Goal: Information Seeking & Learning: Find specific fact

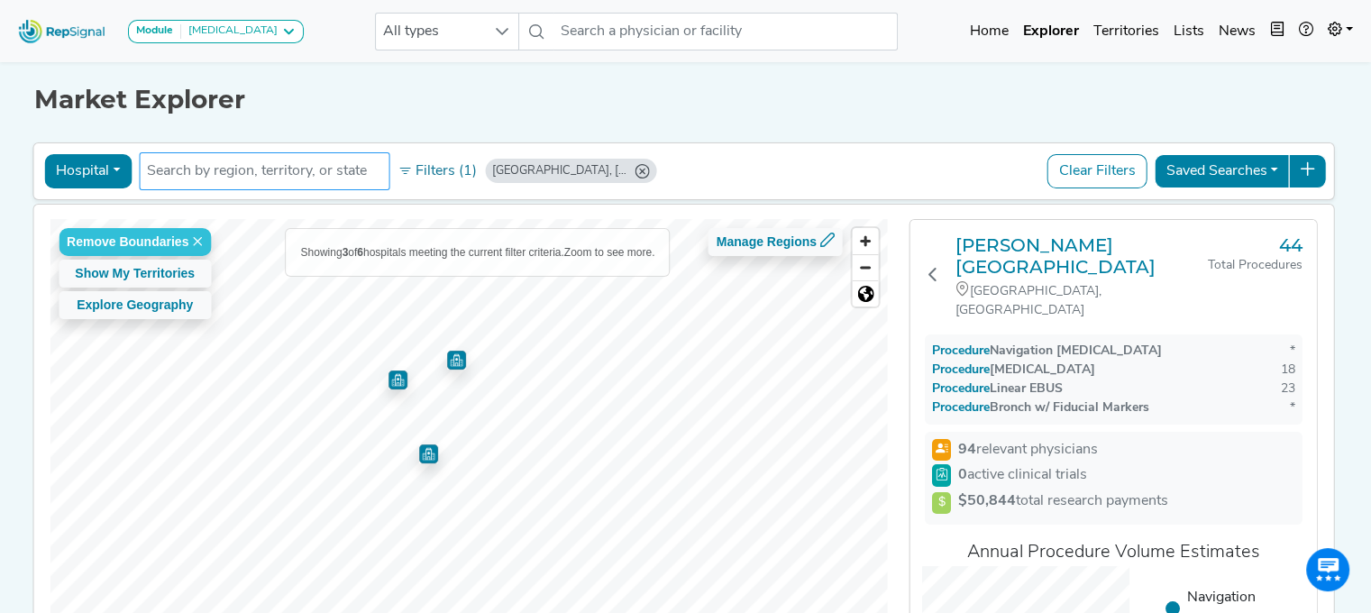
click at [251, 178] on input "text" at bounding box center [264, 171] width 234 height 22
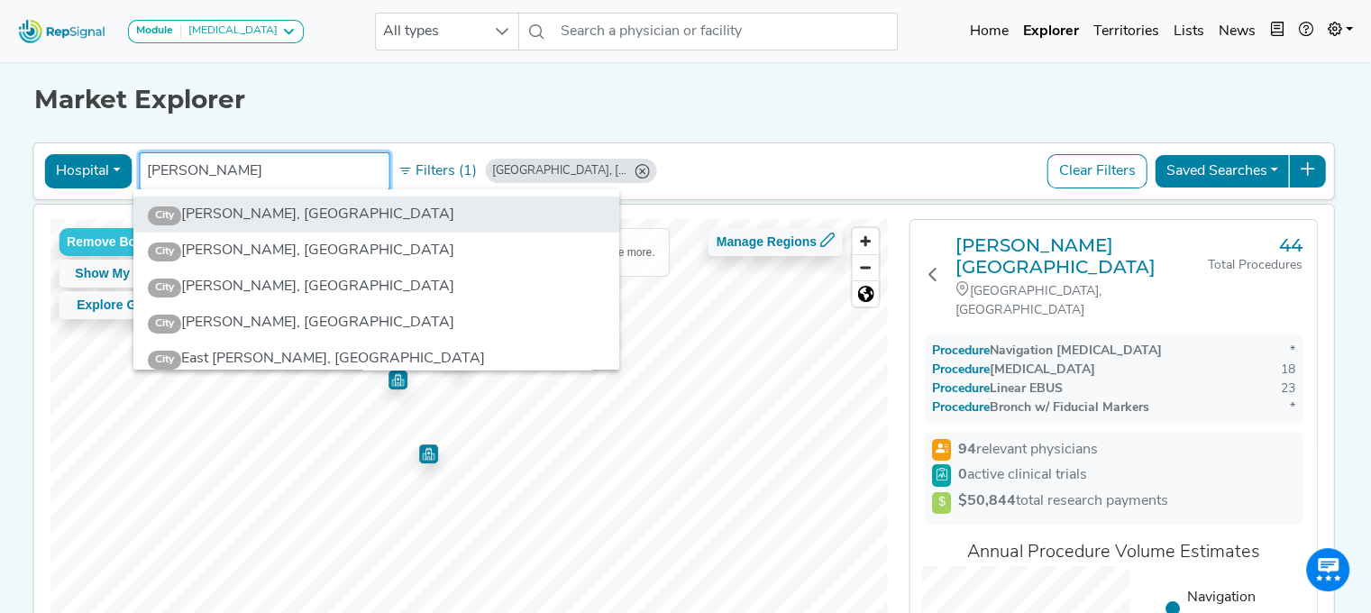
type input "bronson"
click at [251, 223] on li "City Bronson, MI" at bounding box center [376, 215] width 486 height 36
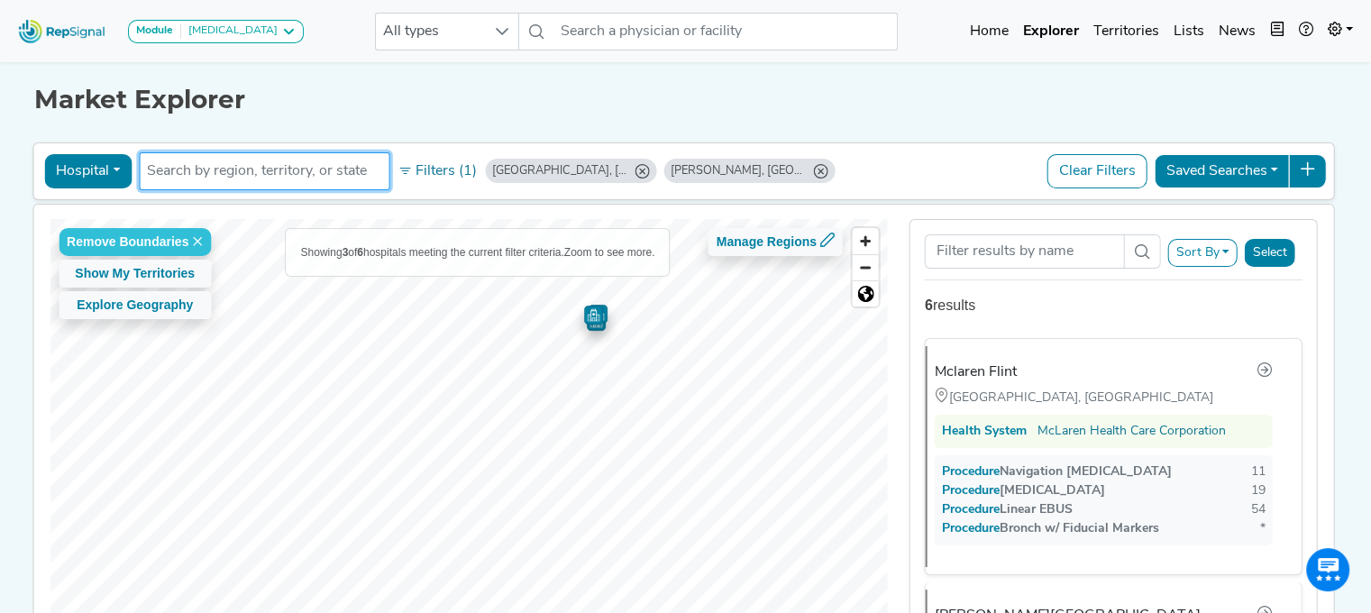
click at [202, 177] on input "text" at bounding box center [264, 171] width 234 height 22
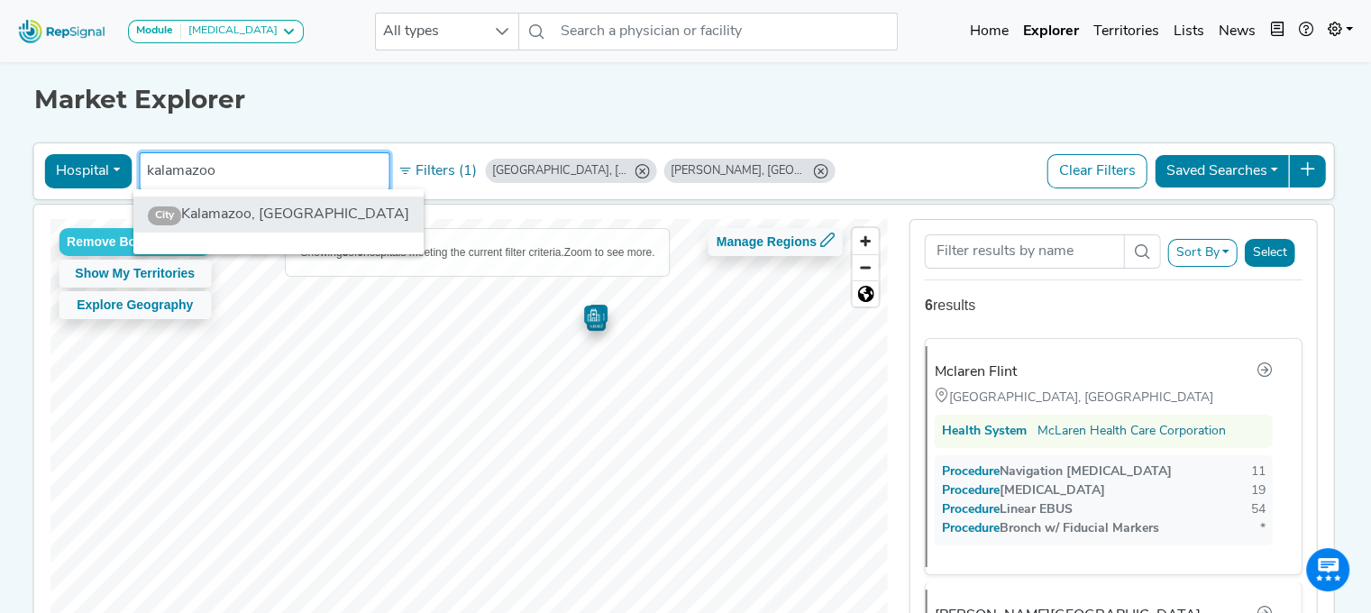
type input "kalamazoo"
click at [213, 215] on li "City Kalamazoo, MI" at bounding box center [278, 215] width 290 height 36
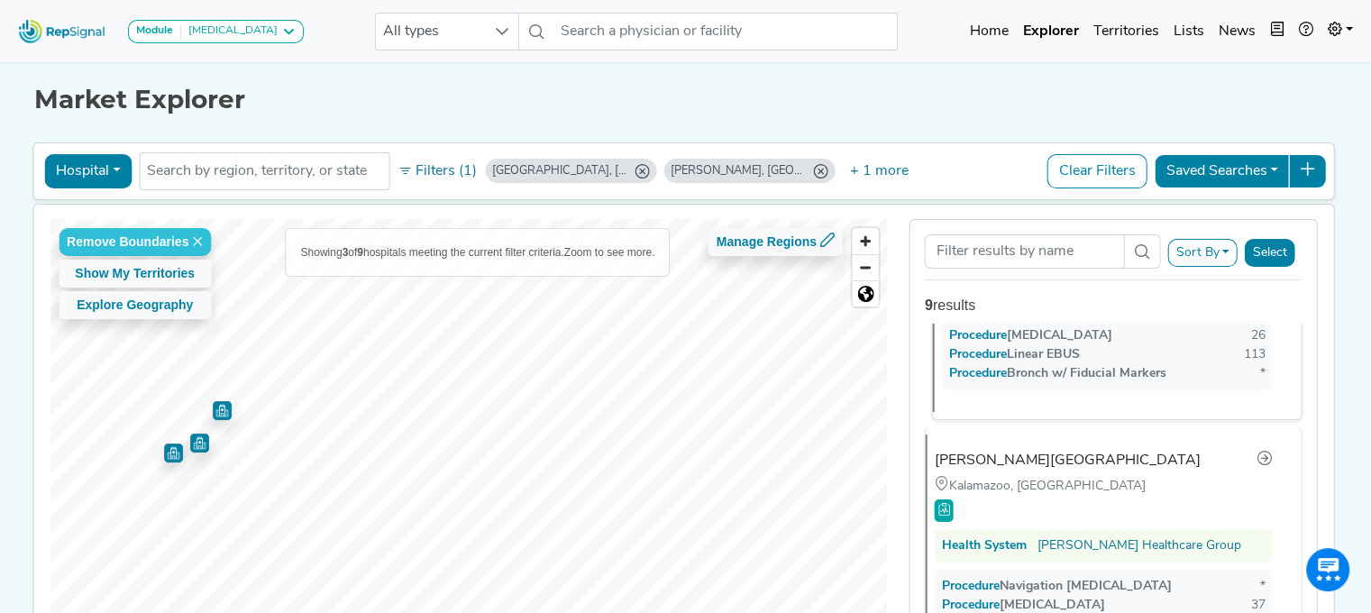
scroll to position [270, 0]
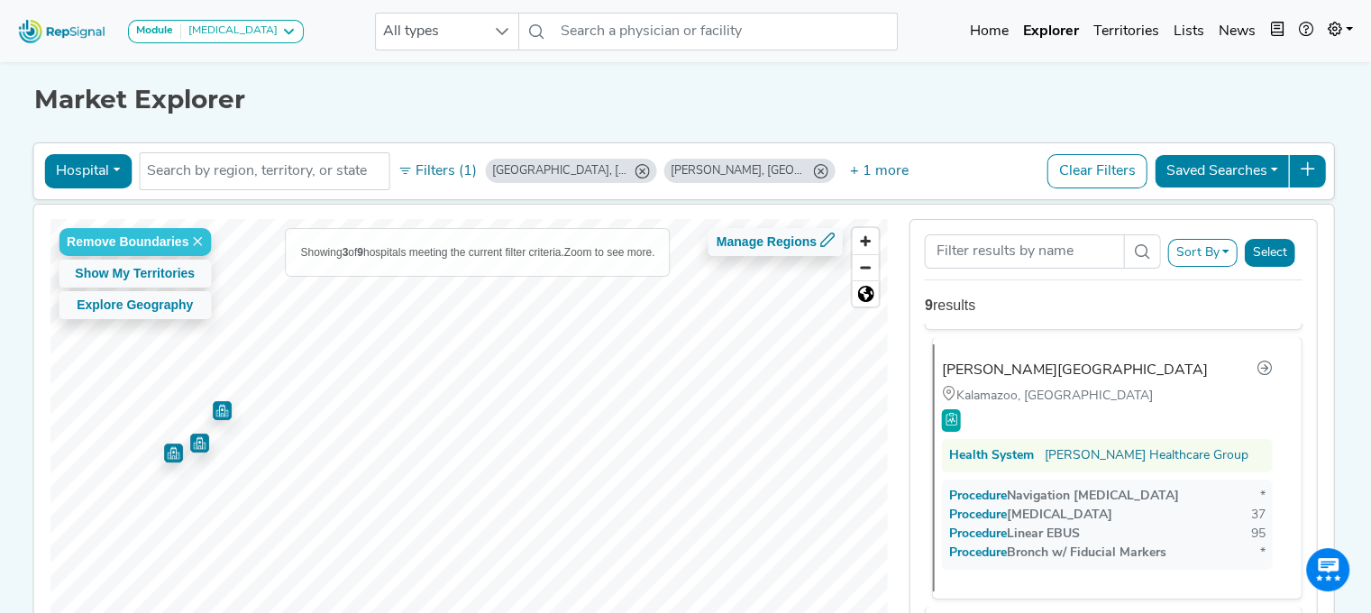
click at [1069, 369] on div "[PERSON_NAME][GEOGRAPHIC_DATA]" at bounding box center [1075, 371] width 266 height 22
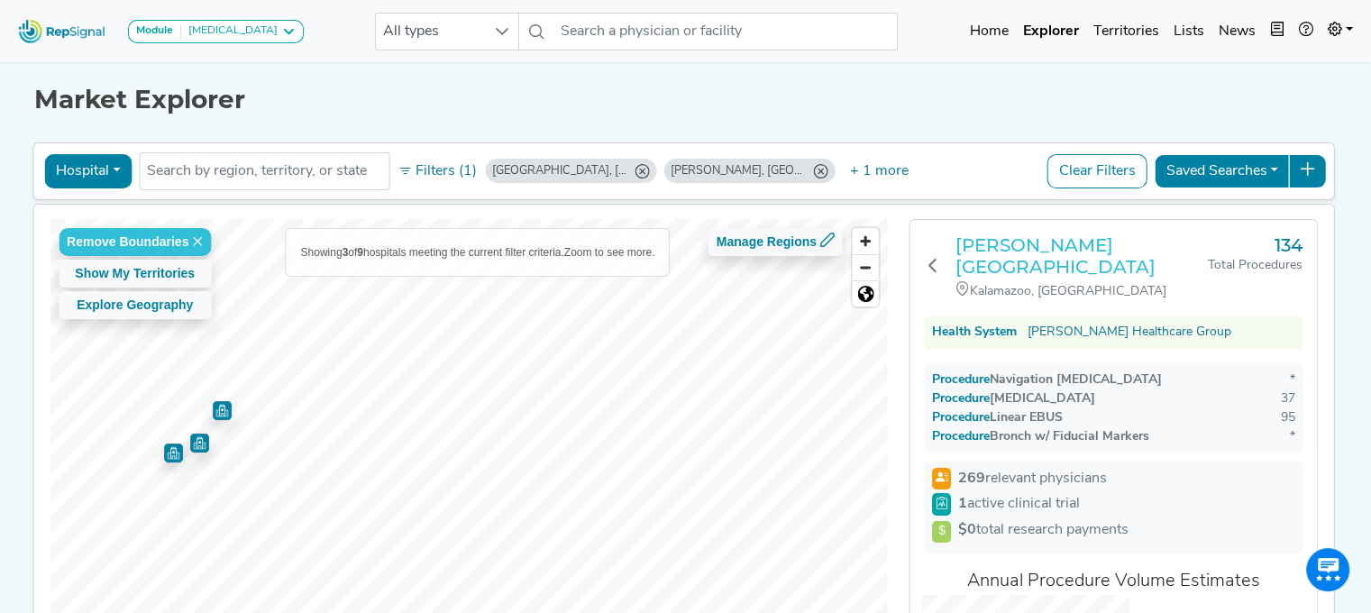
click at [972, 244] on h3 "[PERSON_NAME][GEOGRAPHIC_DATA]" at bounding box center [1082, 255] width 252 height 43
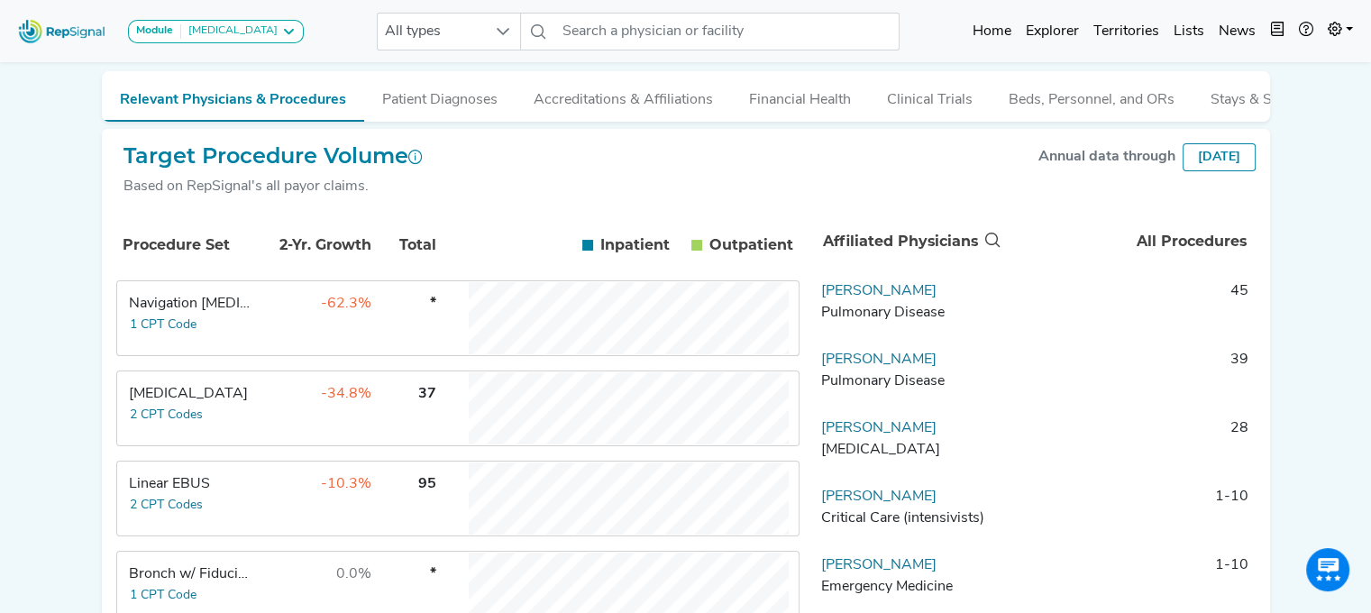
scroll to position [241, 0]
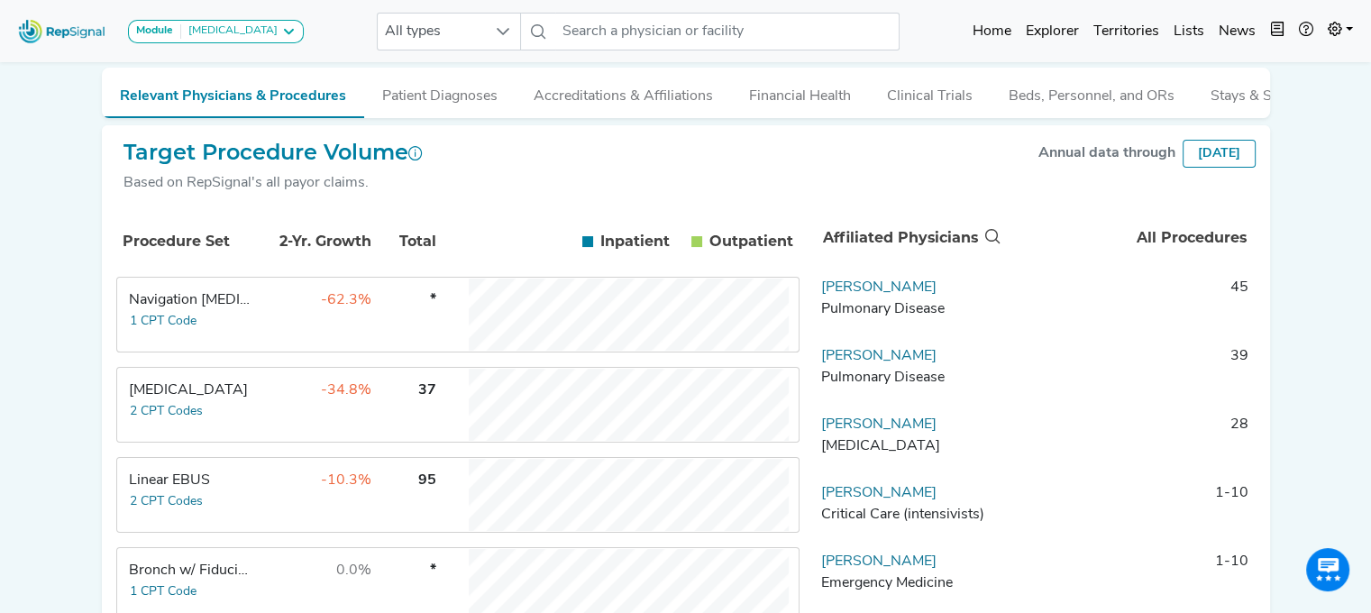
click at [251, 311] on div "Navigation [MEDICAL_DATA]" at bounding box center [191, 300] width 124 height 22
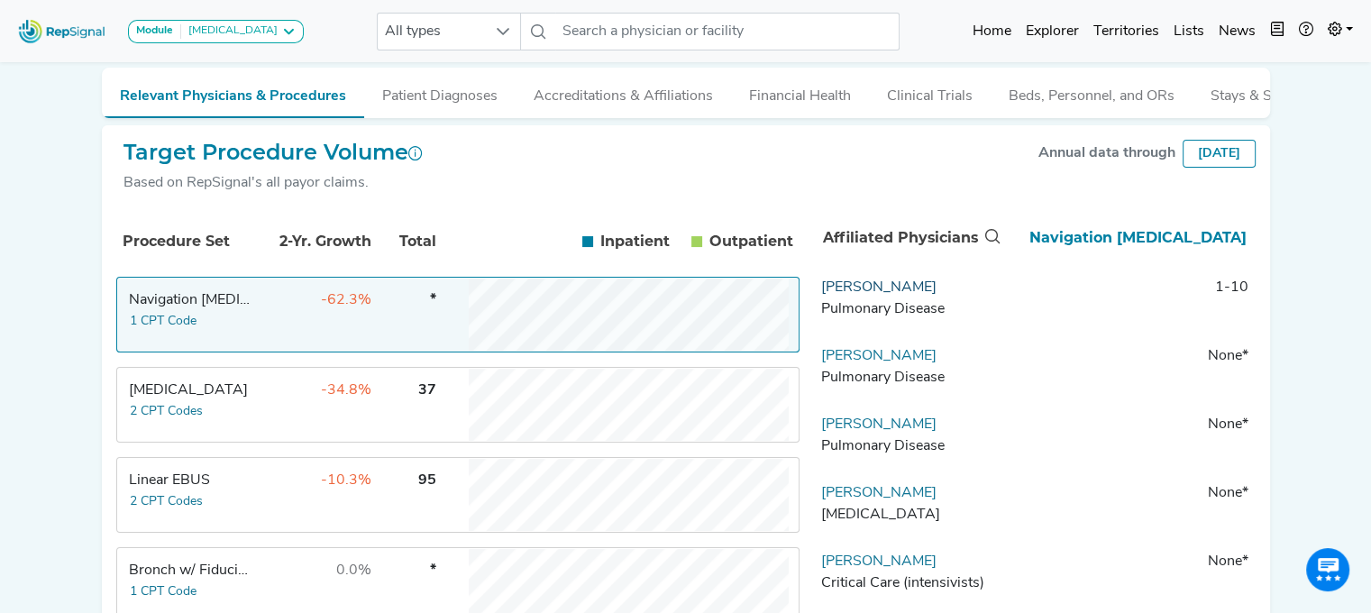
click at [862, 295] on link "[PERSON_NAME]" at bounding box center [878, 287] width 115 height 14
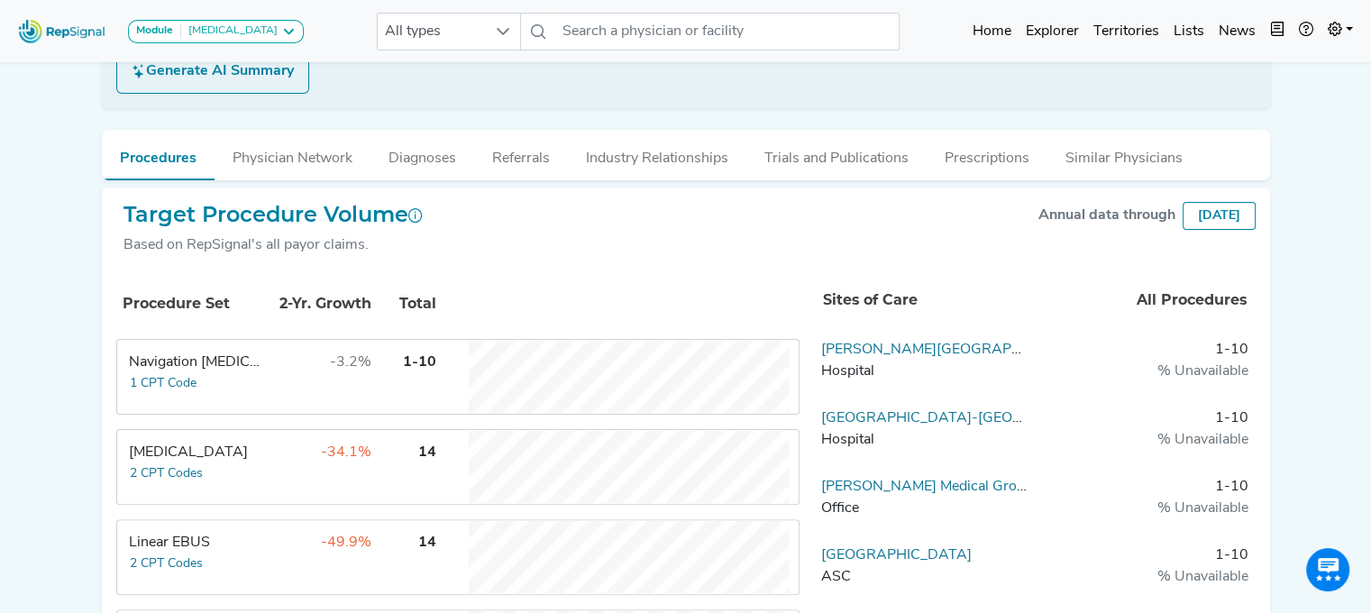
scroll to position [361, 0]
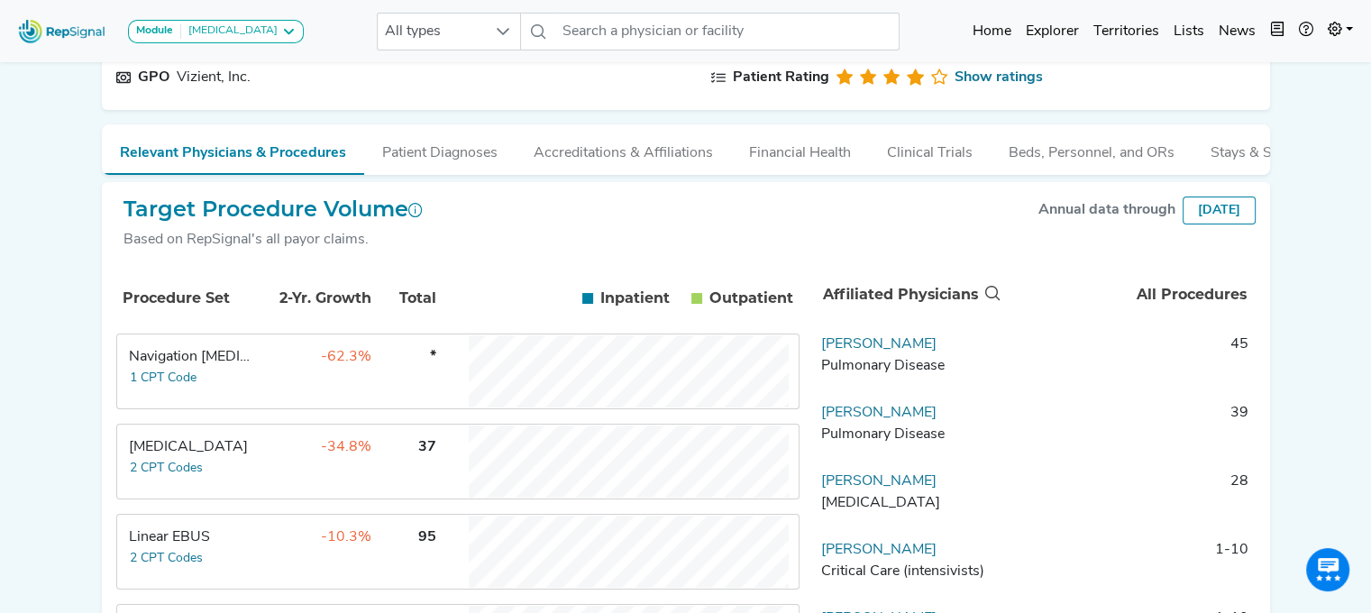
scroll to position [270, 0]
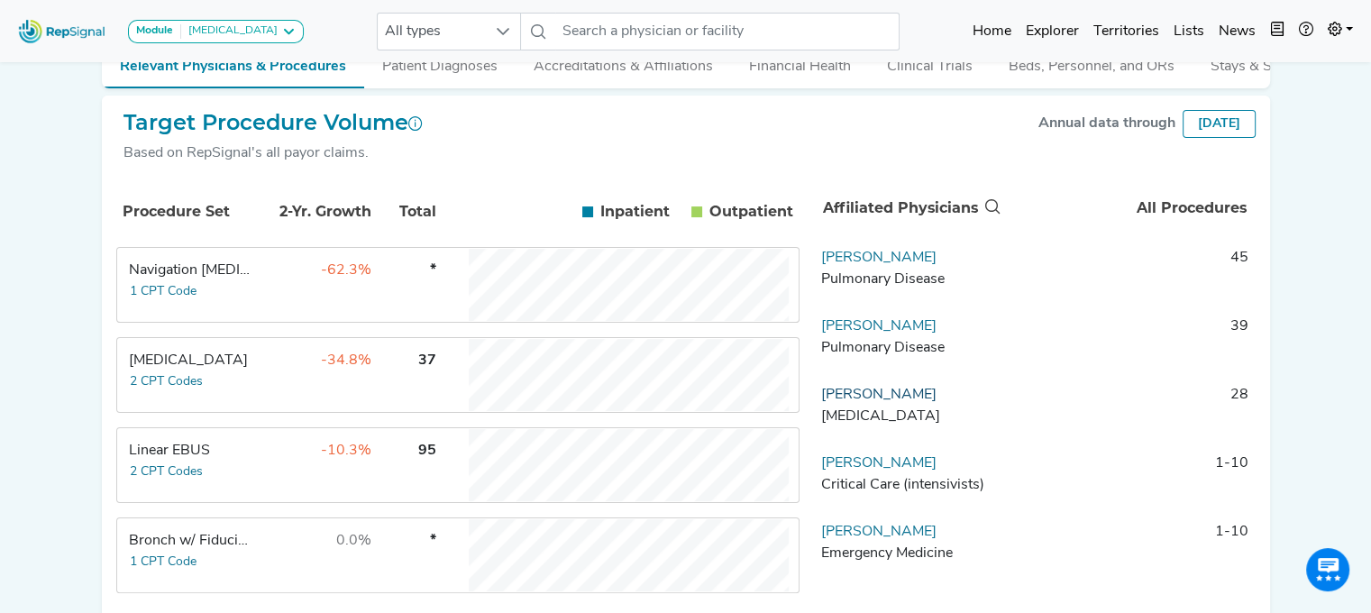
click at [883, 402] on link "[PERSON_NAME]" at bounding box center [878, 395] width 115 height 14
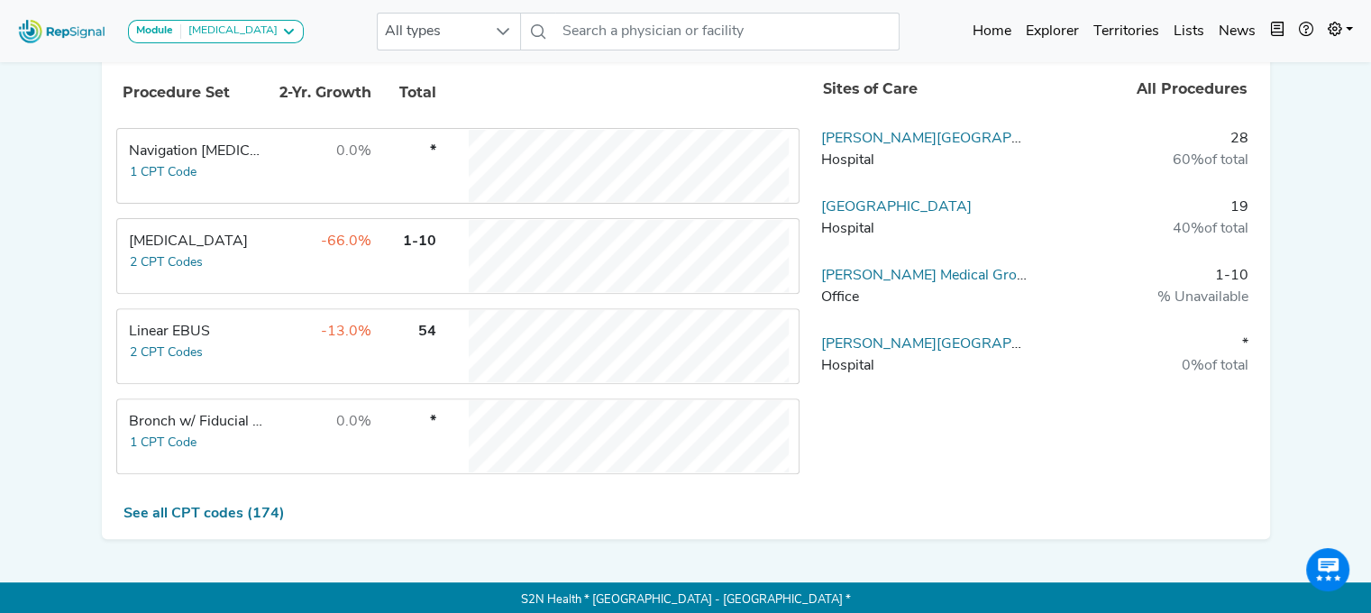
scroll to position [321, 0]
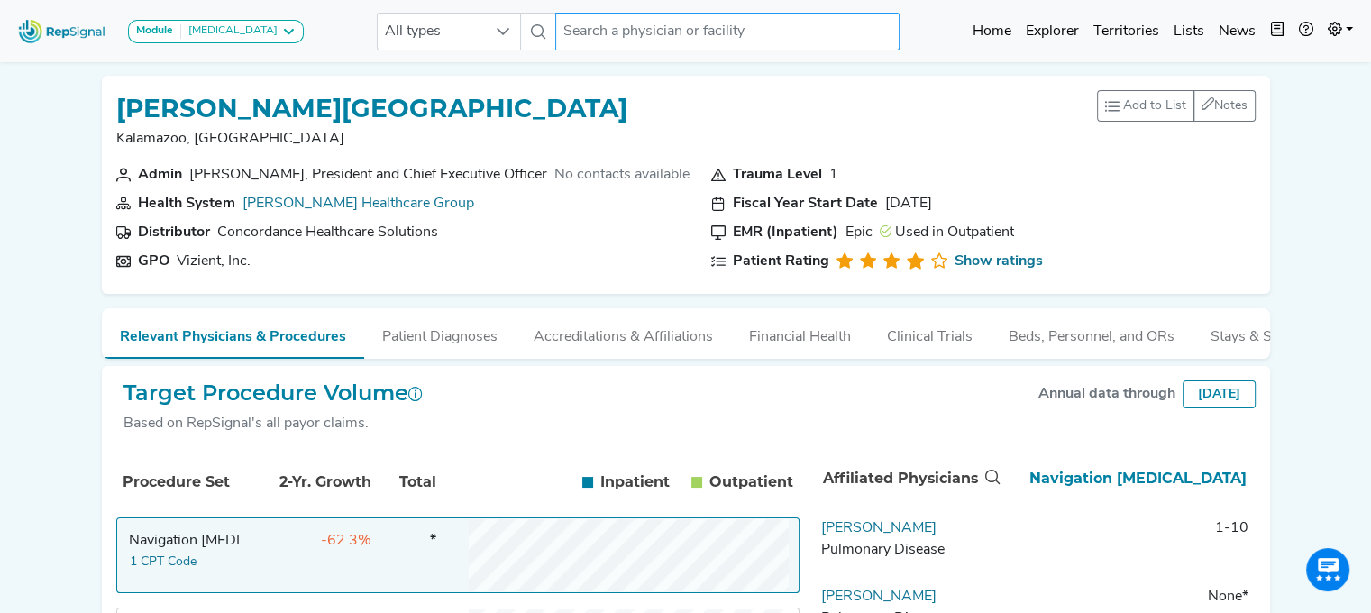
click at [623, 28] on input "text" at bounding box center [727, 32] width 344 height 38
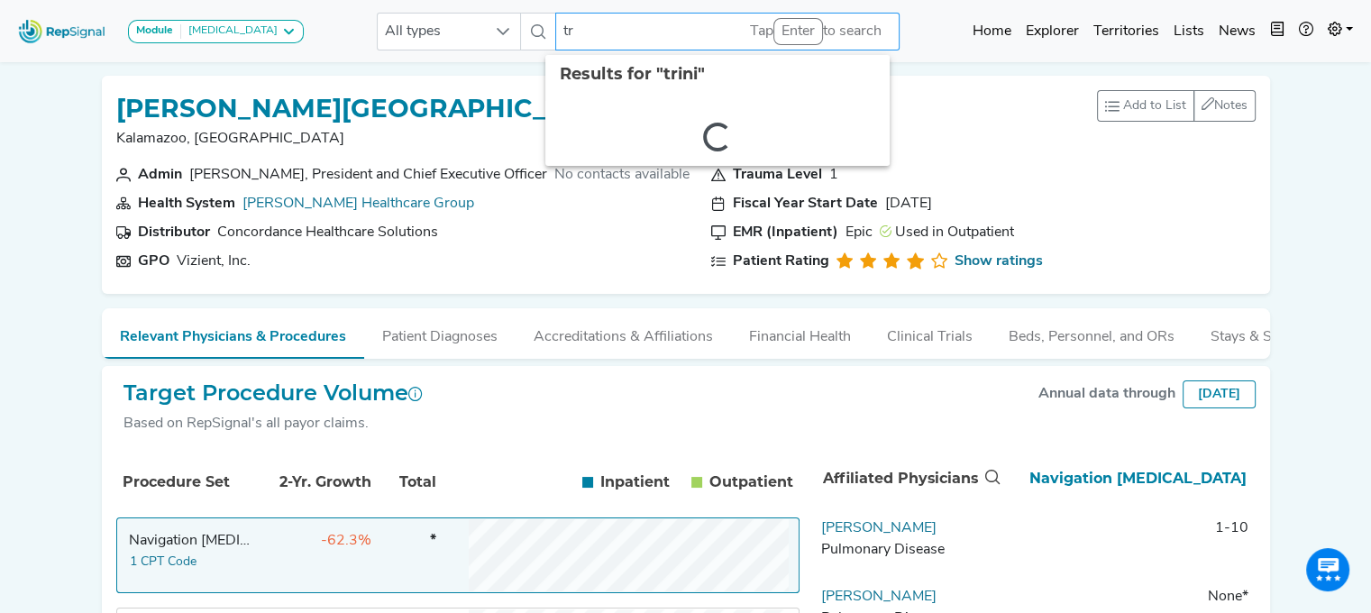
type input "t"
type input "[PERSON_NAME][GEOGRAPHIC_DATA]"
